Goal: Task Accomplishment & Management: Use online tool/utility

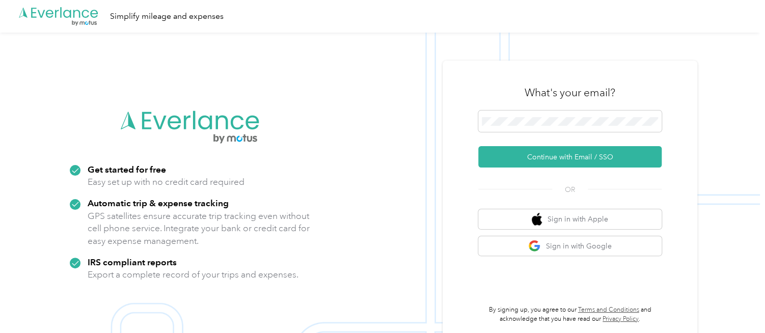
click at [544, 168] on div "What's your email? Continue with Email / SSO OR Sign in with Apple Sign in with…" at bounding box center [569, 199] width 183 height 248
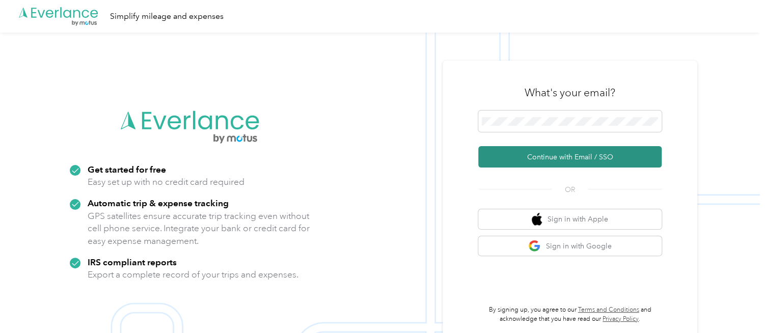
click at [545, 161] on button "Continue with Email / SSO" at bounding box center [569, 156] width 183 height 21
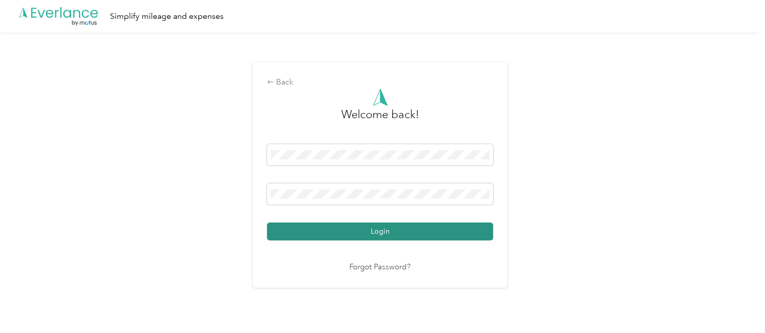
click at [320, 225] on button "Login" at bounding box center [380, 232] width 226 height 18
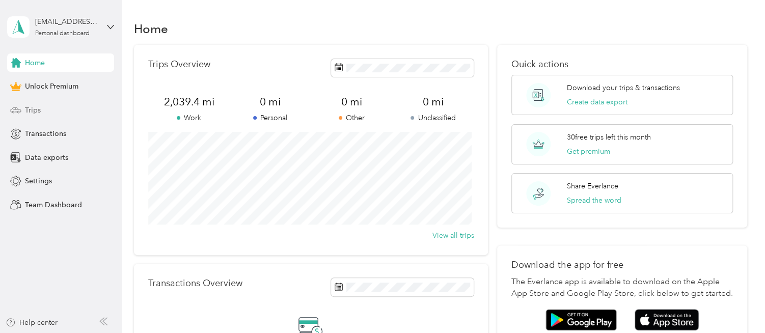
click at [39, 110] on span "Trips" at bounding box center [33, 110] width 16 height 11
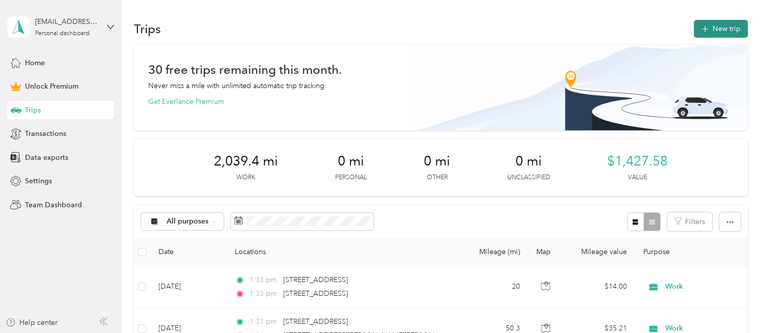
click at [720, 33] on button "New trip" at bounding box center [720, 29] width 54 height 18
